Goal: Information Seeking & Learning: Learn about a topic

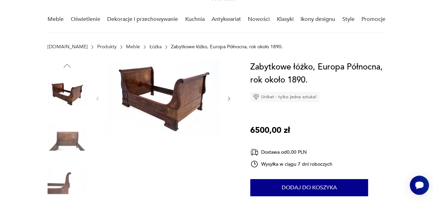
scroll to position [51, 0]
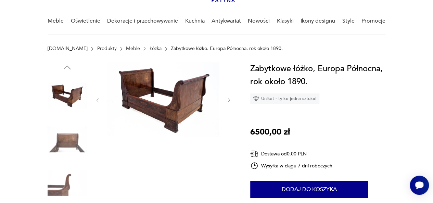
click at [150, 99] on img at bounding box center [163, 99] width 112 height 75
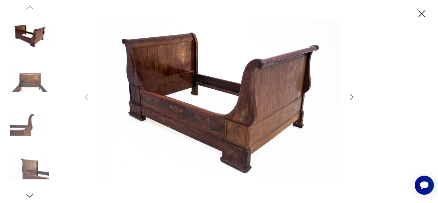
click at [349, 93] on div at bounding box center [219, 100] width 274 height 163
click at [351, 96] on icon "button" at bounding box center [351, 96] width 3 height 5
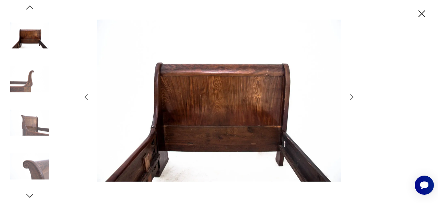
click at [351, 96] on icon "button" at bounding box center [351, 96] width 3 height 5
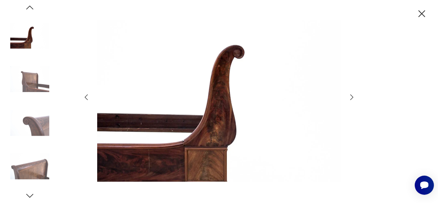
click at [351, 96] on icon "button" at bounding box center [351, 96] width 3 height 5
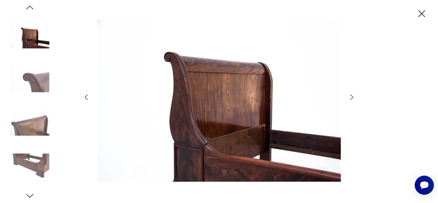
click at [351, 96] on icon "button" at bounding box center [351, 96] width 3 height 5
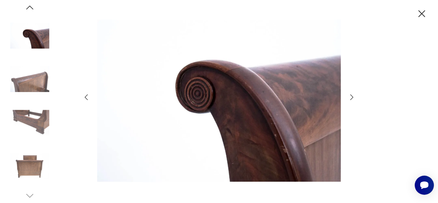
click at [351, 96] on icon "button" at bounding box center [351, 96] width 3 height 5
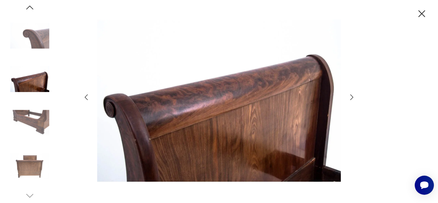
click at [422, 14] on icon "button" at bounding box center [421, 14] width 12 height 12
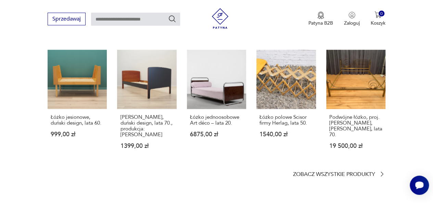
scroll to position [489, 0]
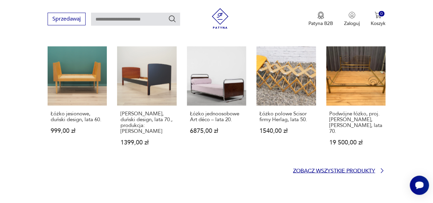
click at [365, 168] on p "Zobacz wszystkie produkty" at bounding box center [334, 170] width 82 height 4
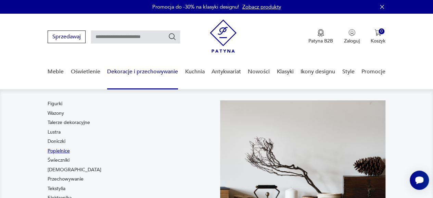
click at [68, 150] on link "Popielnice" at bounding box center [59, 150] width 22 height 7
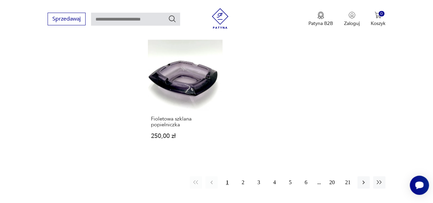
scroll to position [995, 0]
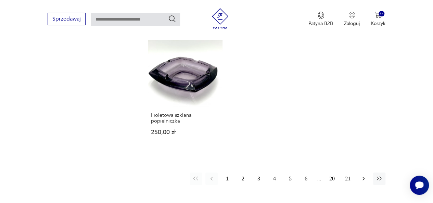
click at [362, 172] on button "button" at bounding box center [363, 178] width 12 height 12
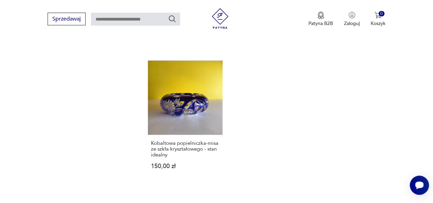
scroll to position [1015, 0]
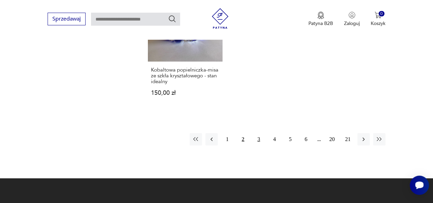
click at [259, 133] on button "3" at bounding box center [258, 139] width 12 height 12
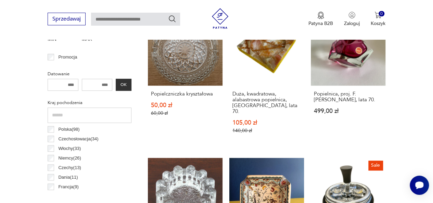
scroll to position [156, 0]
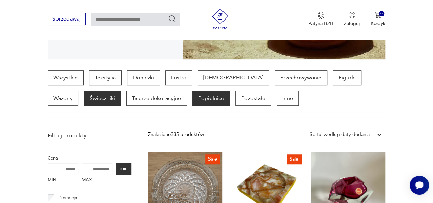
click at [84, 94] on p "Świeczniki" at bounding box center [102, 98] width 37 height 15
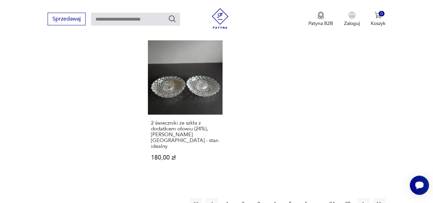
scroll to position [1009, 0]
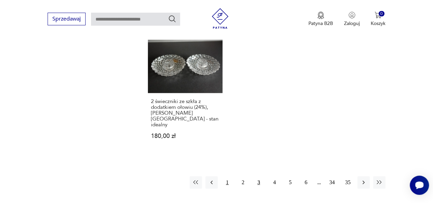
click at [230, 176] on button "1" at bounding box center [227, 182] width 12 height 12
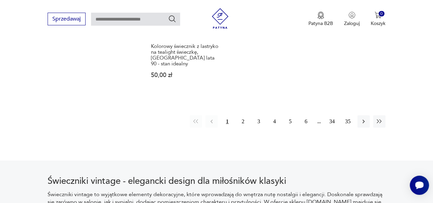
scroll to position [1007, 0]
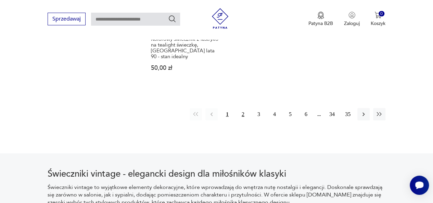
click at [241, 108] on button "2" at bounding box center [243, 114] width 12 height 12
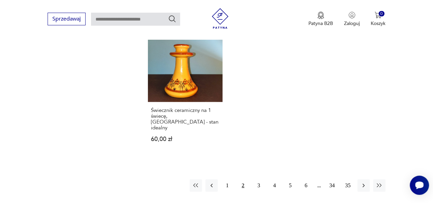
scroll to position [1009, 0]
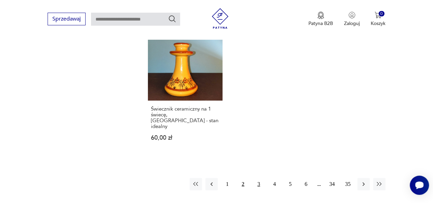
click at [259, 178] on button "3" at bounding box center [258, 184] width 12 height 12
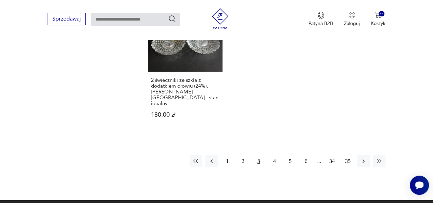
scroll to position [1033, 0]
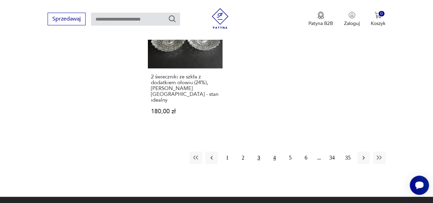
click at [276, 151] on button "4" at bounding box center [274, 157] width 12 height 12
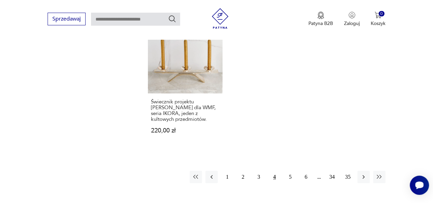
scroll to position [1012, 0]
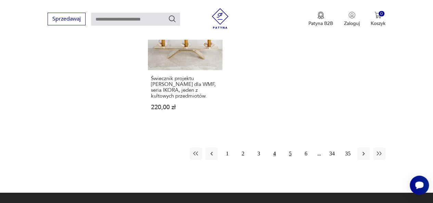
click at [290, 147] on button "5" at bounding box center [290, 153] width 12 height 12
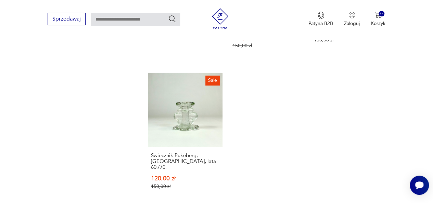
scroll to position [978, 0]
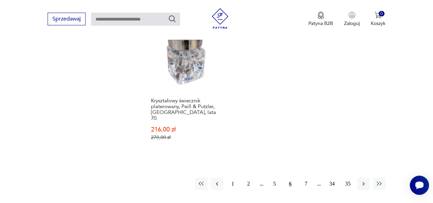
scroll to position [1029, 0]
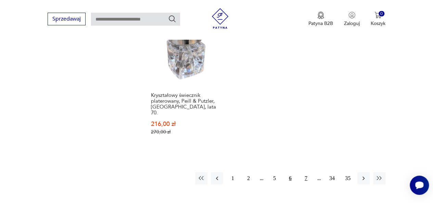
click at [306, 172] on button "7" at bounding box center [306, 178] width 12 height 12
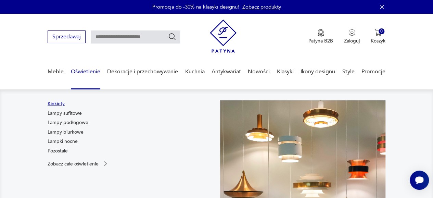
click at [55, 101] on link "Kinkiety" at bounding box center [56, 103] width 17 height 7
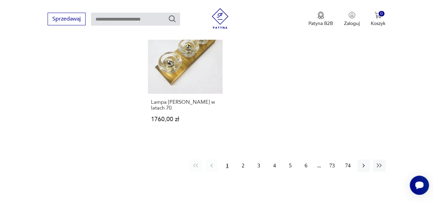
scroll to position [982, 0]
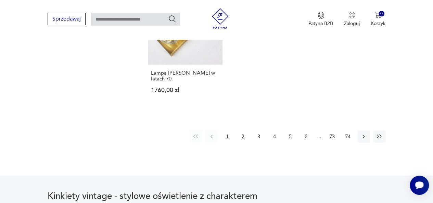
click at [243, 130] on button "2" at bounding box center [243, 136] width 12 height 12
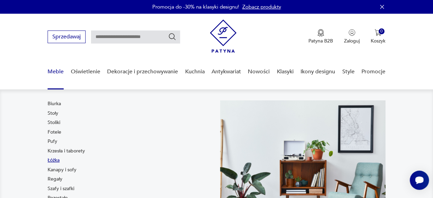
click at [51, 160] on link "Łóżka" at bounding box center [54, 160] width 12 height 7
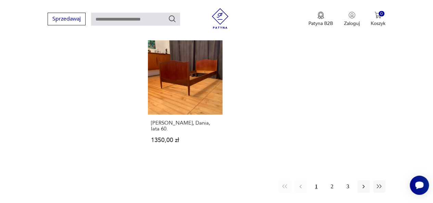
scroll to position [988, 0]
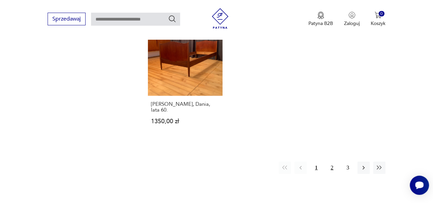
click at [331, 161] on button "2" at bounding box center [332, 167] width 12 height 12
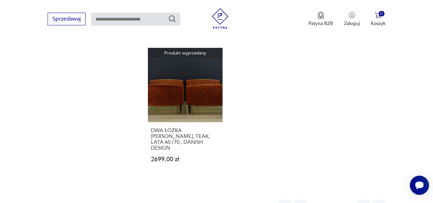
scroll to position [945, 0]
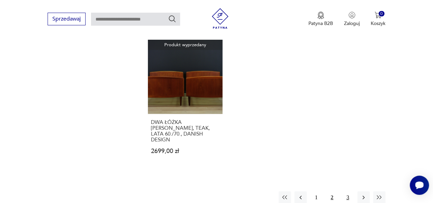
click at [347, 191] on button "3" at bounding box center [347, 197] width 12 height 12
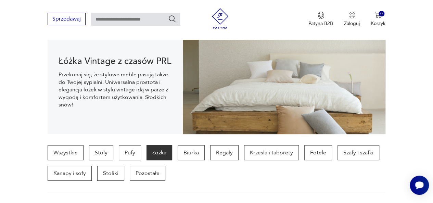
scroll to position [52, 0]
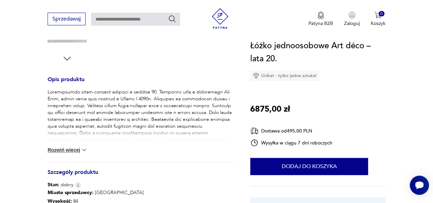
scroll to position [249, 0]
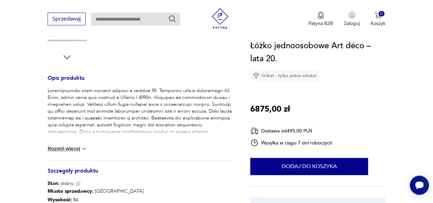
click at [81, 151] on img at bounding box center [84, 148] width 7 height 7
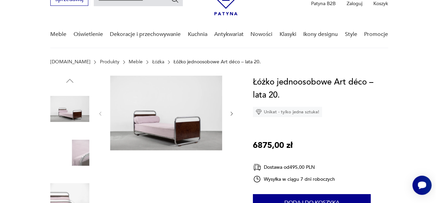
scroll to position [36, 0]
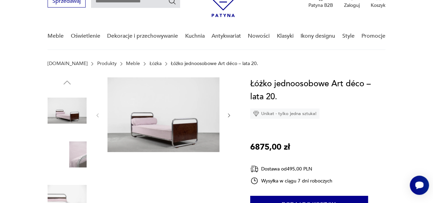
click at [187, 108] on img at bounding box center [163, 114] width 112 height 75
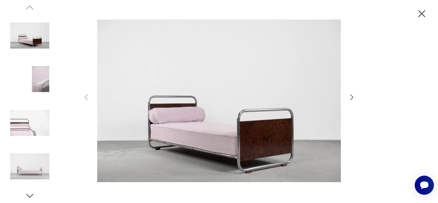
click at [350, 97] on icon "button" at bounding box center [351, 97] width 8 height 8
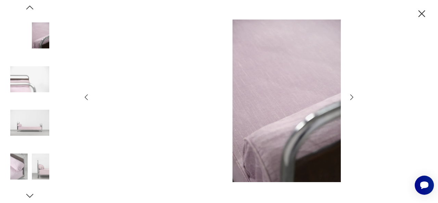
click at [350, 97] on icon "button" at bounding box center [351, 97] width 8 height 8
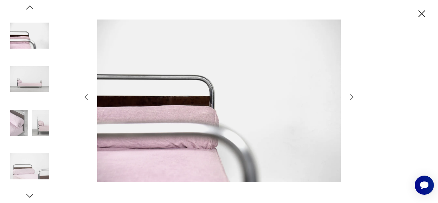
click at [350, 97] on icon "button" at bounding box center [351, 97] width 8 height 8
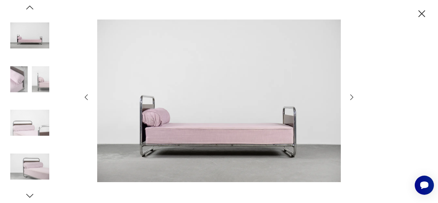
click at [350, 97] on icon "button" at bounding box center [351, 97] width 8 height 8
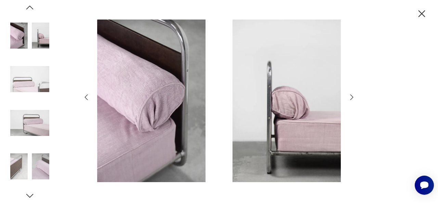
click at [350, 97] on icon "button" at bounding box center [351, 97] width 8 height 8
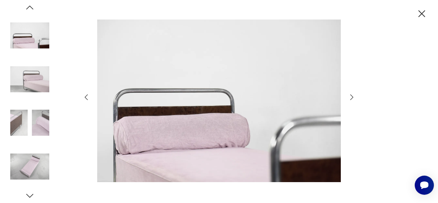
click at [350, 97] on icon "button" at bounding box center [351, 97] width 8 height 8
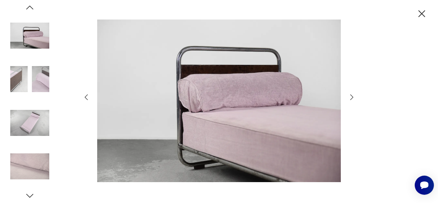
click at [350, 97] on icon "button" at bounding box center [351, 97] width 8 height 8
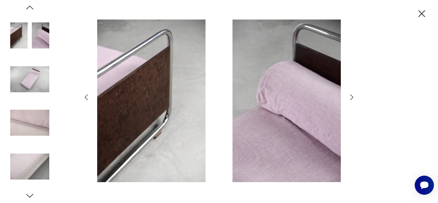
click at [350, 97] on icon "button" at bounding box center [351, 97] width 8 height 8
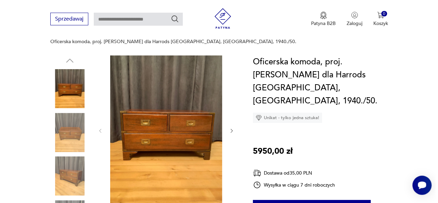
scroll to position [65, 0]
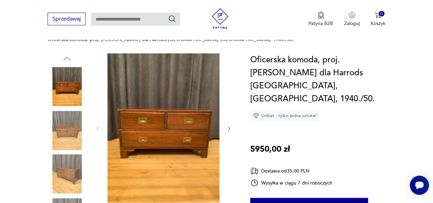
click at [173, 119] on img at bounding box center [163, 127] width 112 height 149
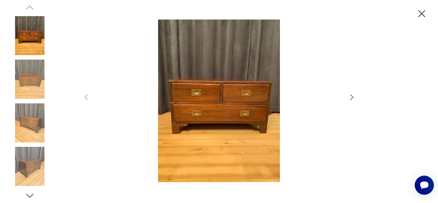
click at [351, 97] on icon "button" at bounding box center [351, 97] width 8 height 8
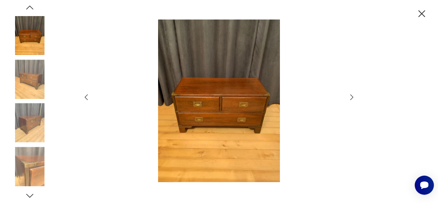
click at [351, 97] on icon "button" at bounding box center [351, 97] width 8 height 8
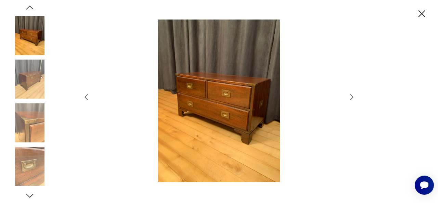
click at [351, 97] on icon "button" at bounding box center [351, 97] width 8 height 8
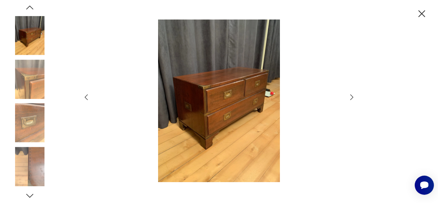
click at [351, 97] on icon "button" at bounding box center [351, 97] width 8 height 8
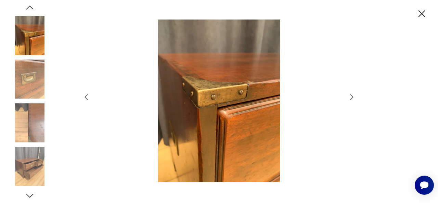
click at [351, 97] on icon "button" at bounding box center [351, 97] width 8 height 8
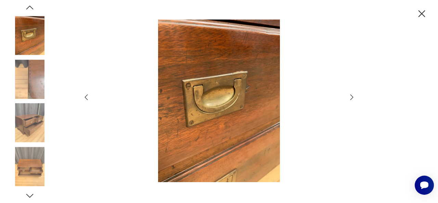
click at [351, 97] on icon "button" at bounding box center [351, 97] width 8 height 8
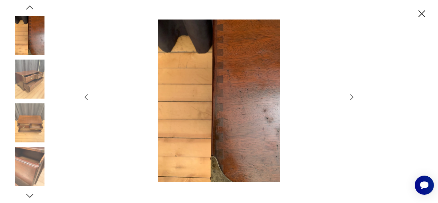
click at [351, 97] on icon "button" at bounding box center [351, 97] width 8 height 8
